Goal: Task Accomplishment & Management: Use online tool/utility

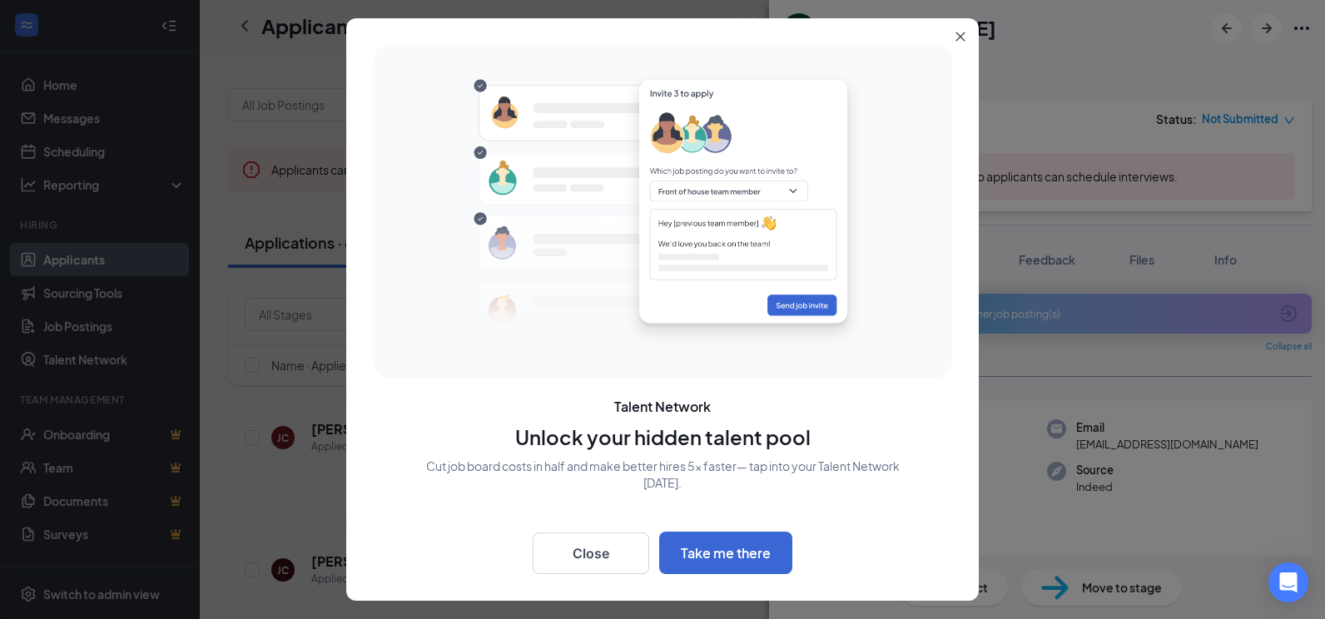
click at [967, 45] on button "Close" at bounding box center [964, 33] width 30 height 30
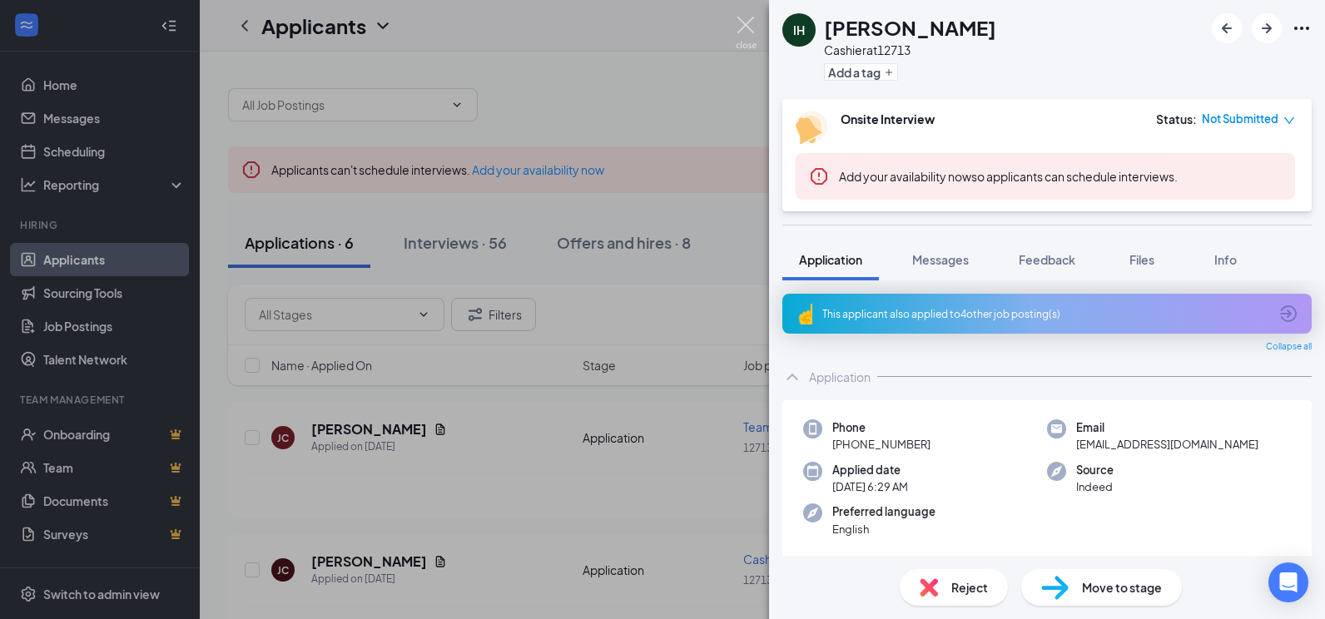
click at [746, 31] on img at bounding box center [746, 33] width 21 height 32
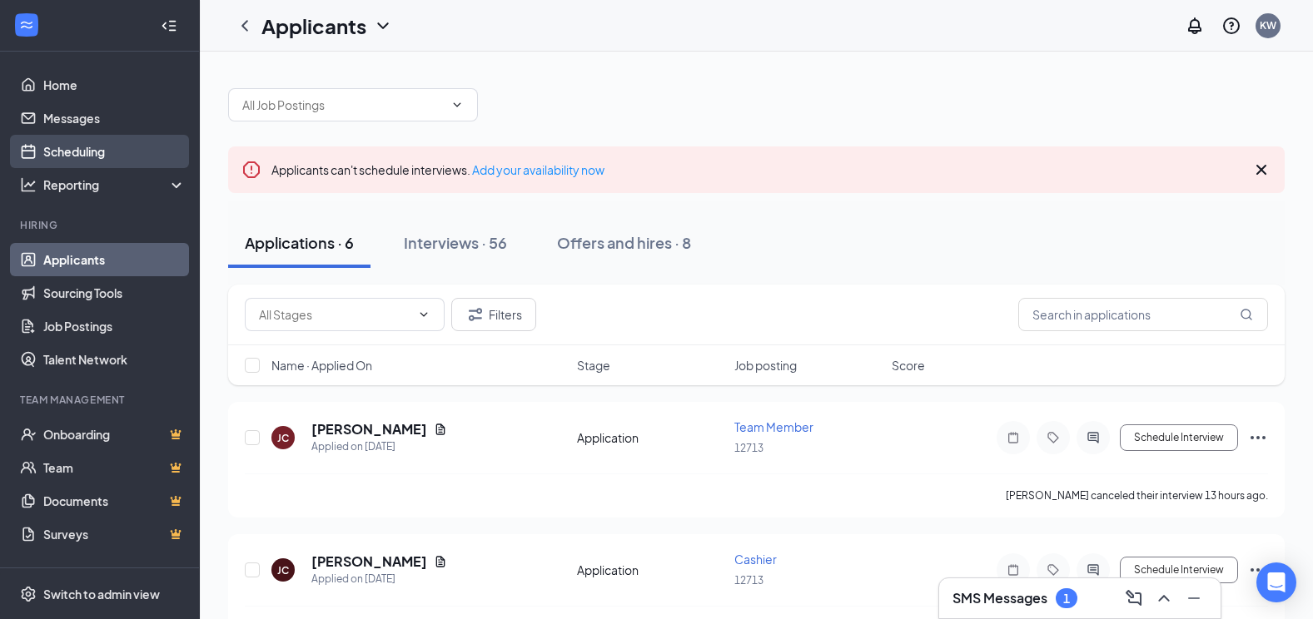
click at [142, 148] on link "Scheduling" at bounding box center [114, 151] width 142 height 33
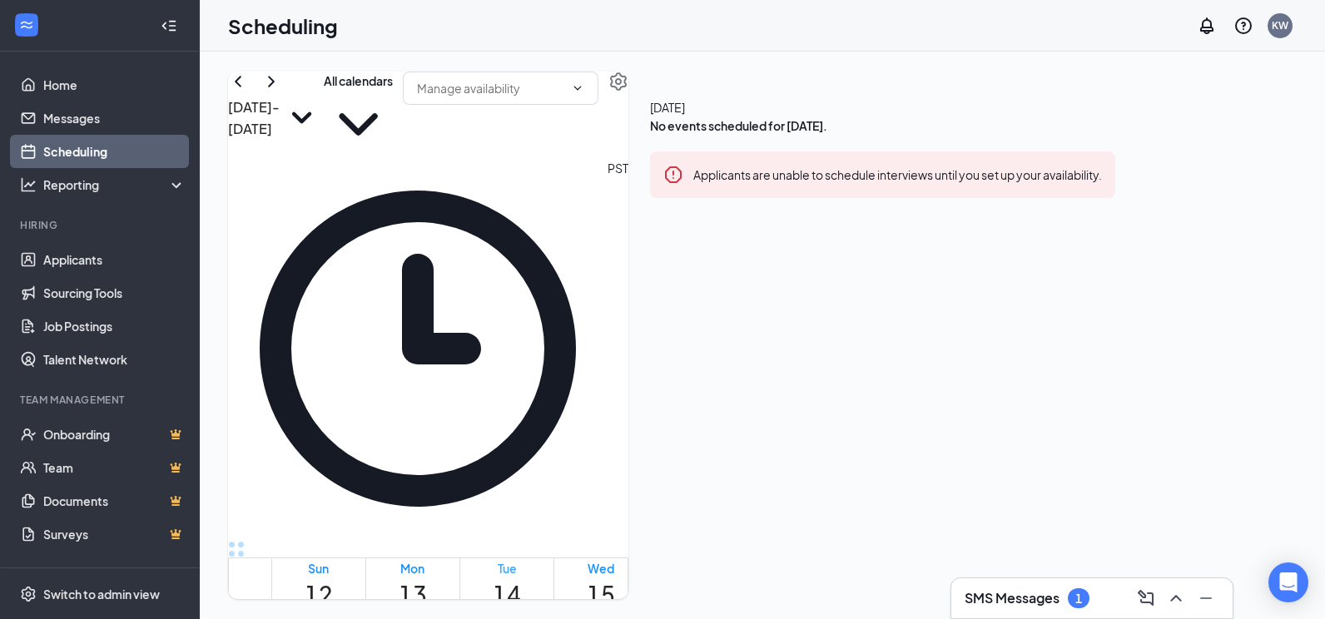
scroll to position [1568, 0]
click at [281, 92] on icon "ChevronRight" at bounding box center [271, 82] width 20 height 20
click at [1175, 601] on icon "ChevronUp" at bounding box center [1176, 599] width 20 height 20
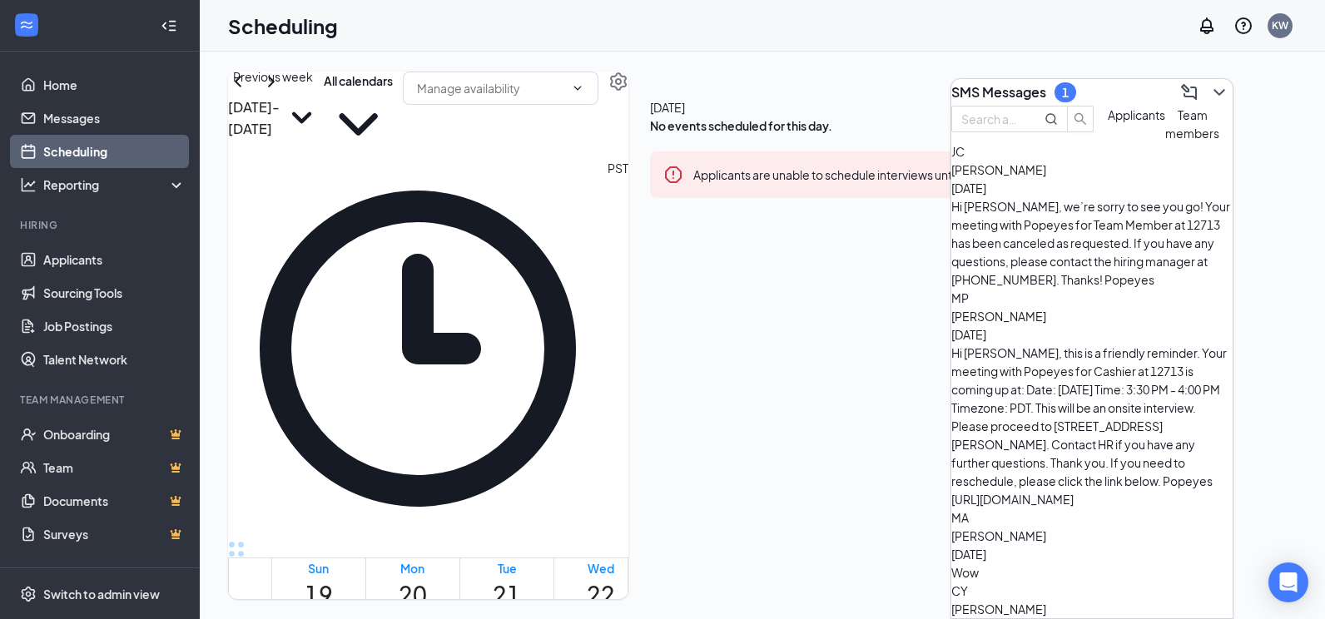
click at [248, 92] on icon "ChevronLeft" at bounding box center [238, 82] width 20 height 20
click at [281, 92] on icon "ChevronRight" at bounding box center [271, 82] width 20 height 20
click at [1065, 234] on div "Hi [PERSON_NAME], we’re sorry to see you go! Your meeting with Popeyes for Team…" at bounding box center [1091, 243] width 281 height 92
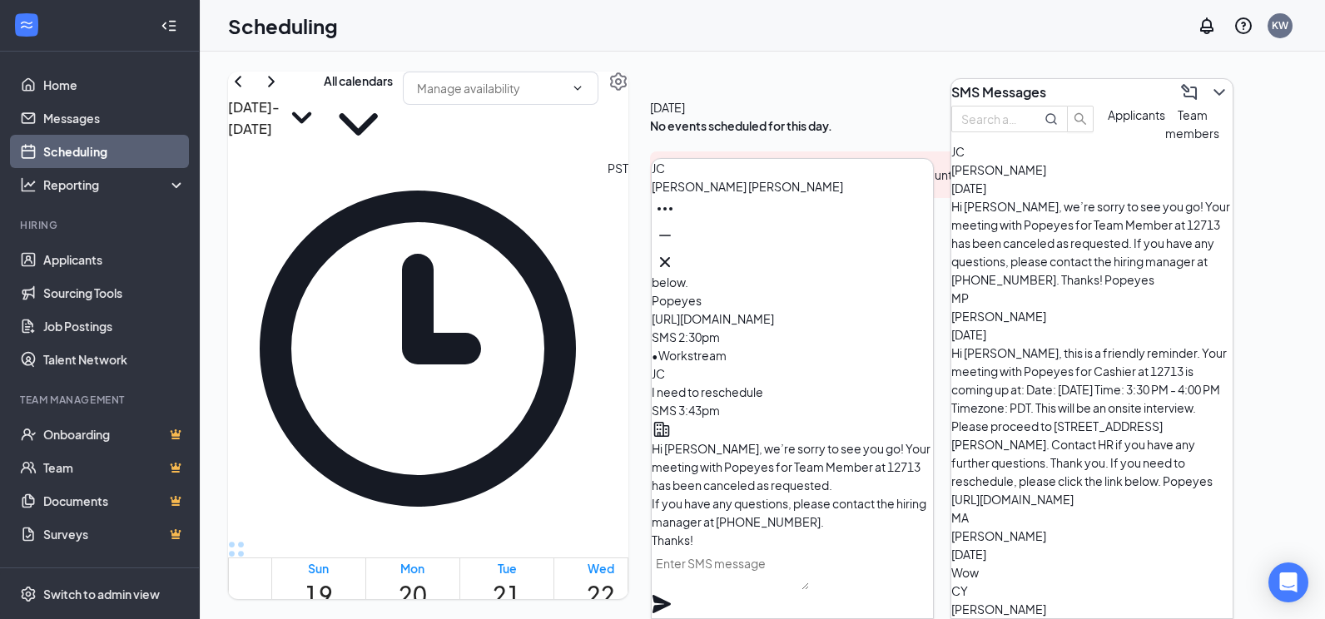
scroll to position [-83, 0]
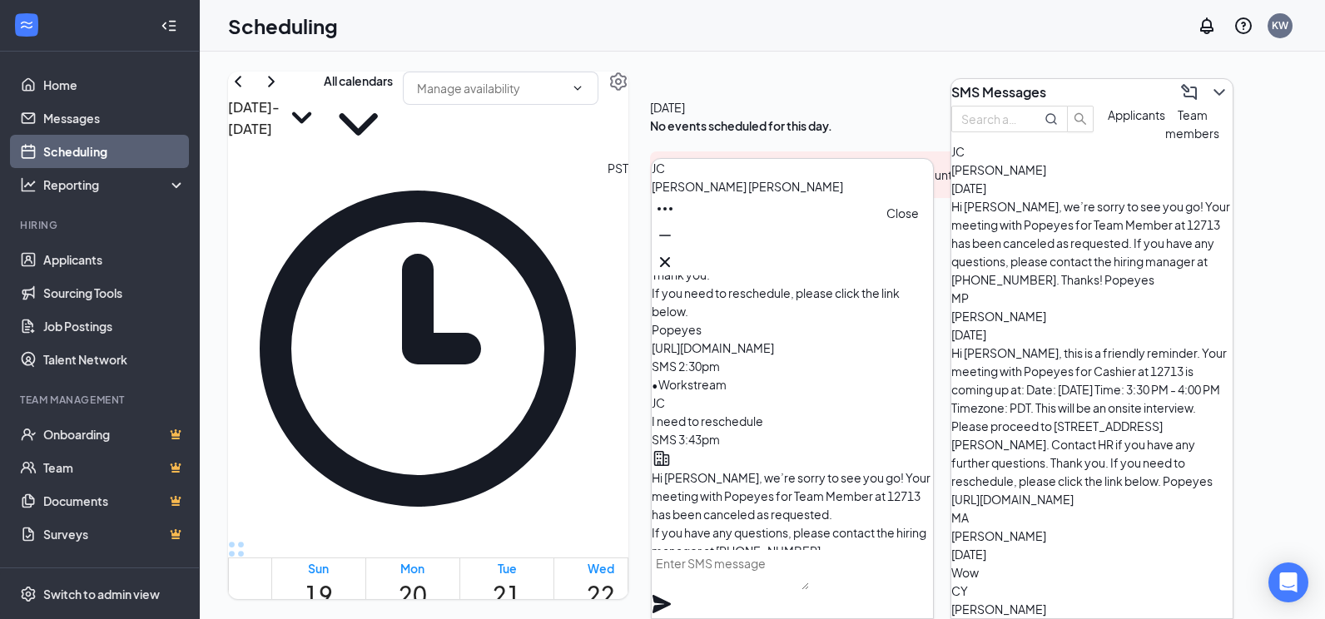
click at [675, 261] on icon "Cross" at bounding box center [665, 262] width 20 height 20
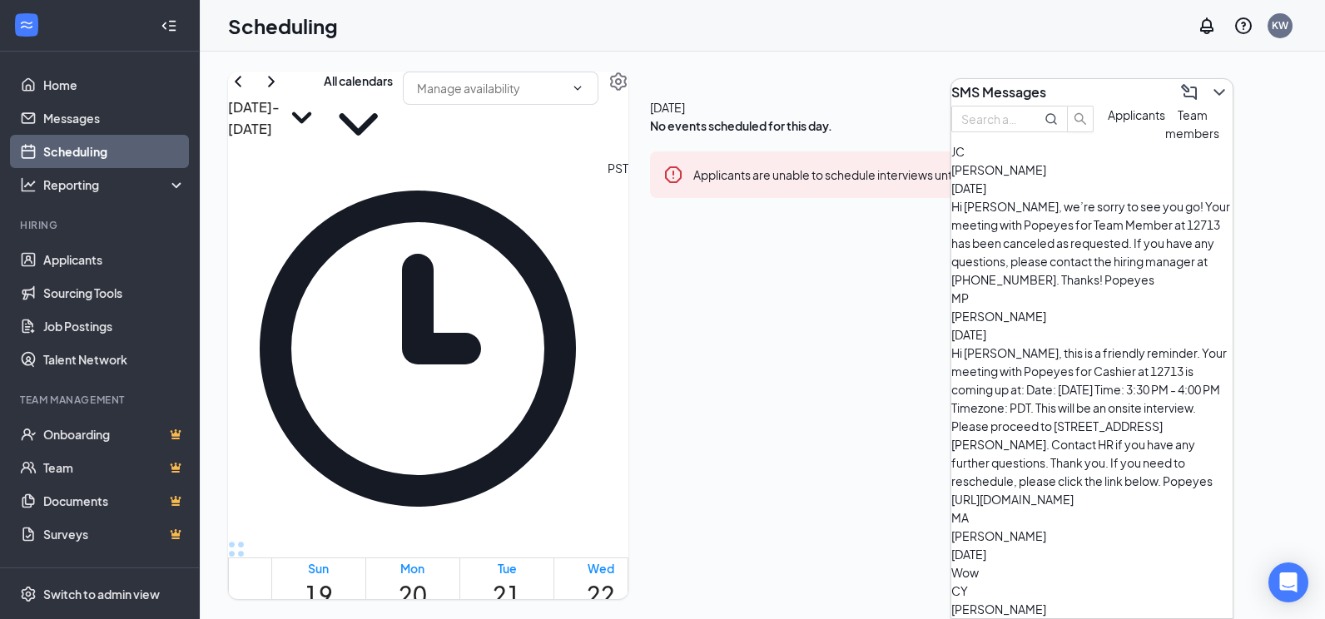
click at [1099, 197] on div "[PERSON_NAME] [DATE]" at bounding box center [1091, 179] width 281 height 37
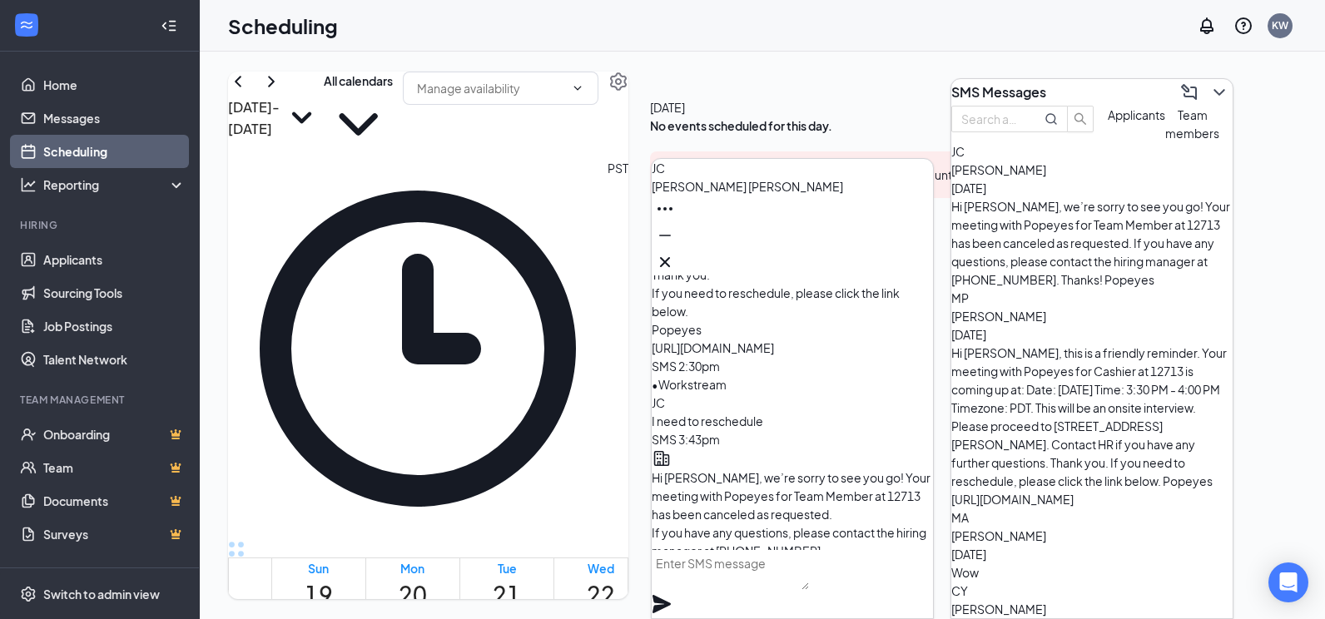
scroll to position [-250, 0]
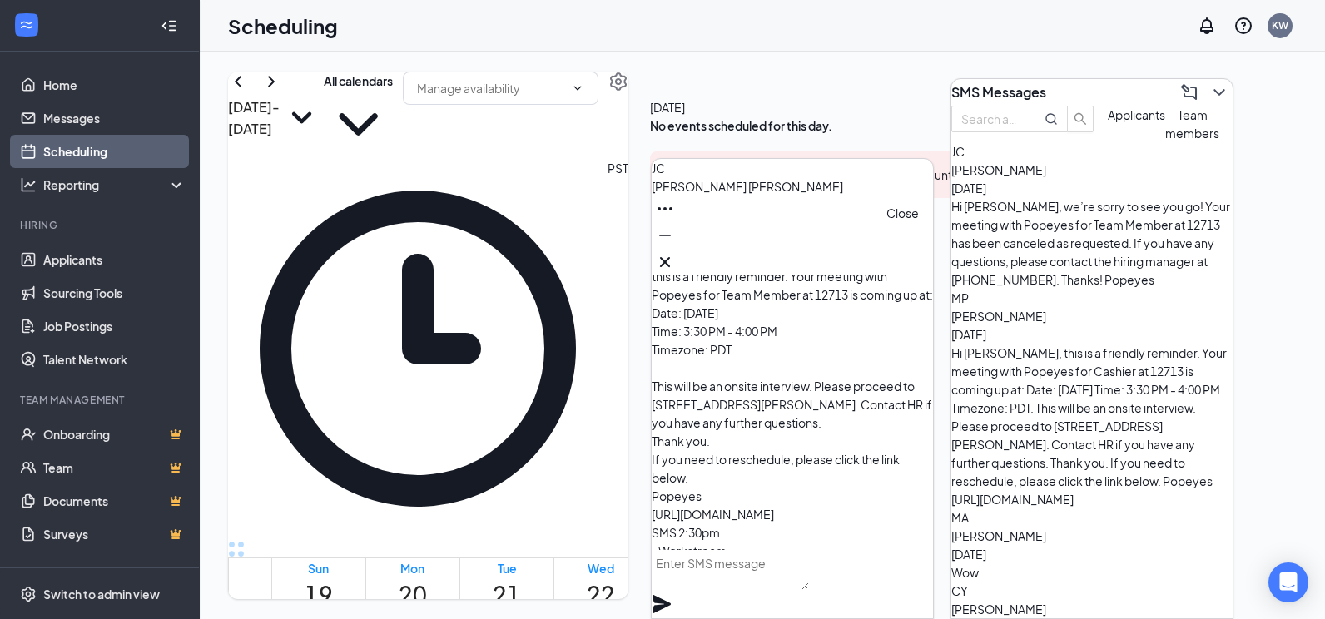
click at [675, 261] on icon "Cross" at bounding box center [665, 262] width 20 height 20
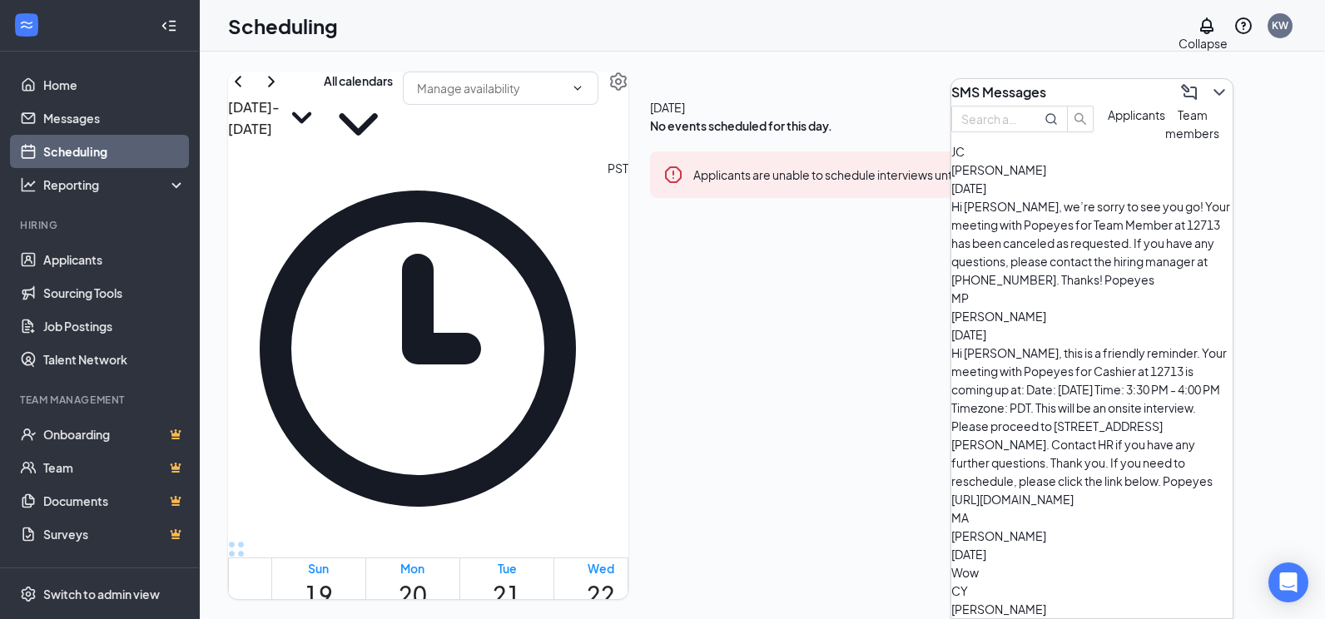
click at [1216, 85] on button at bounding box center [1219, 92] width 27 height 27
